Goal: Task Accomplishment & Management: Manage account settings

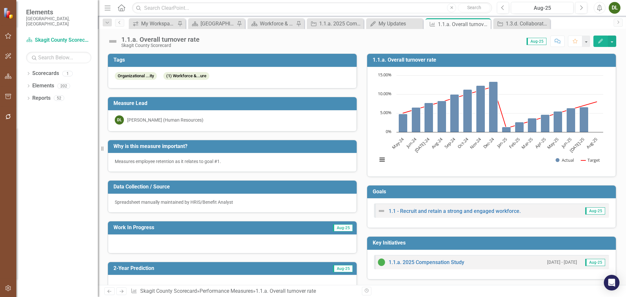
click at [255, 201] on div "Spreadsheet manually maintained by HRIS/Benefit Analyst" at bounding box center [232, 202] width 235 height 7
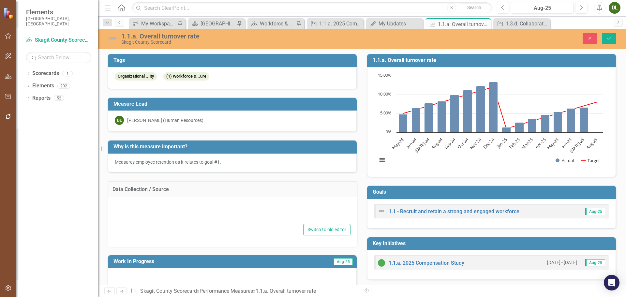
type textarea "Spreadsheet manually maintained by HRIS/Benefit Analyst"
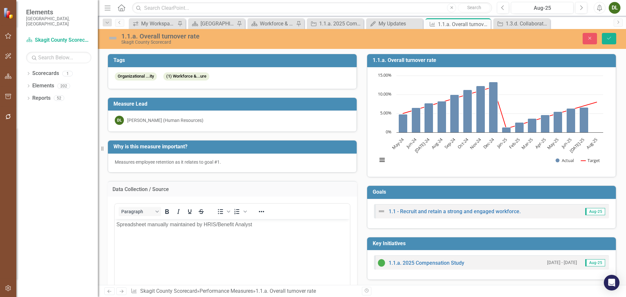
click at [117, 225] on p "Spreadsheet manually maintained by HRIS/Benefit Analyst" at bounding box center [232, 225] width 232 height 8
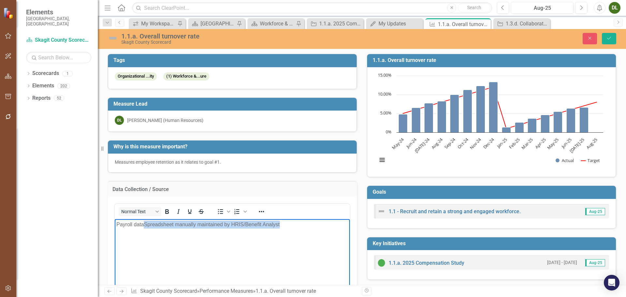
drag, startPoint x: 280, startPoint y: 225, endPoint x: 144, endPoint y: 221, distance: 136.1
click at [144, 221] on p "Payroll dataSpreadsheet manually maintained by HRIS/Benefit Analyst" at bounding box center [232, 225] width 232 height 8
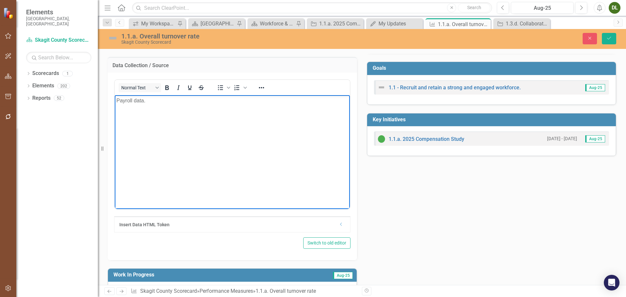
scroll to position [130, 0]
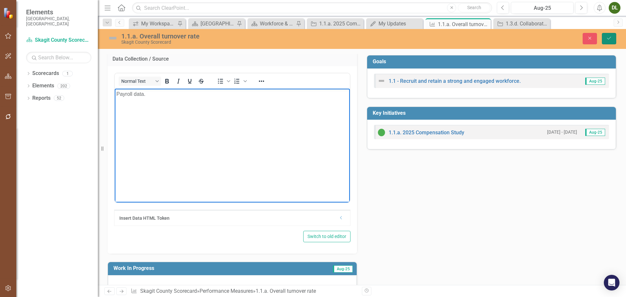
drag, startPoint x: 606, startPoint y: 38, endPoint x: 611, endPoint y: 33, distance: 7.4
click at [606, 38] on button "Save" at bounding box center [609, 38] width 14 height 11
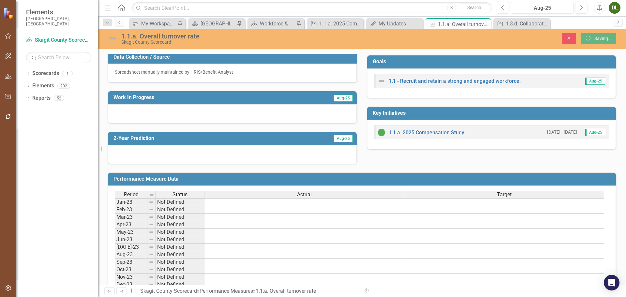
scroll to position [0, 0]
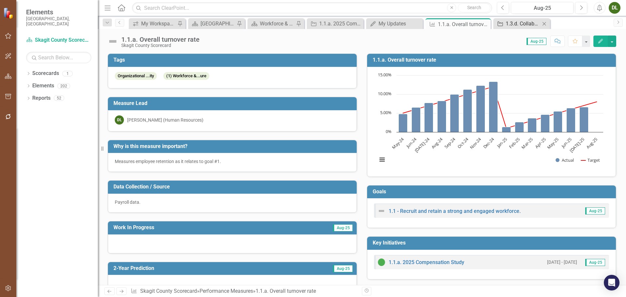
click at [530, 21] on div "1.3.d. Collaboration project" at bounding box center [523, 24] width 35 height 8
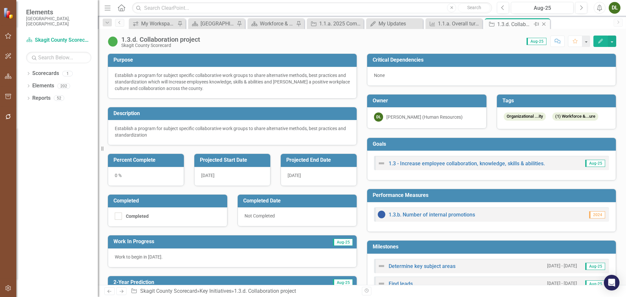
click at [546, 24] on icon "Close" at bounding box center [544, 24] width 7 height 5
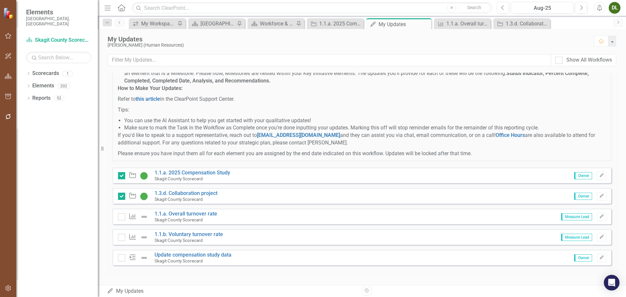
scroll to position [85, 0]
click at [215, 255] on link "Update compensation study data" at bounding box center [193, 255] width 77 height 6
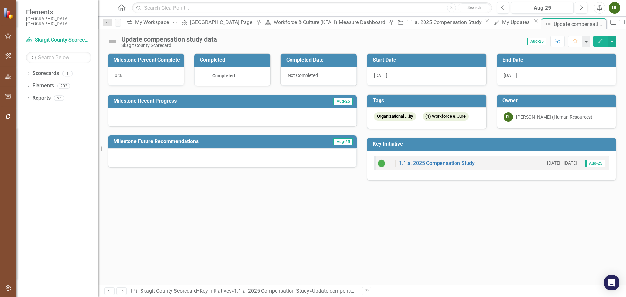
click at [222, 116] on div at bounding box center [232, 117] width 249 height 19
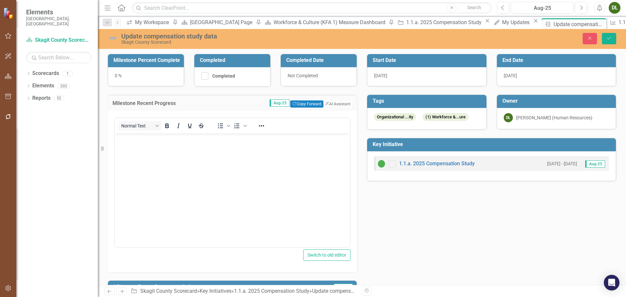
click at [217, 148] on body "Rich Text Area. Press ALT-0 for help." at bounding box center [232, 182] width 235 height 98
